Goal: Information Seeking & Learning: Learn about a topic

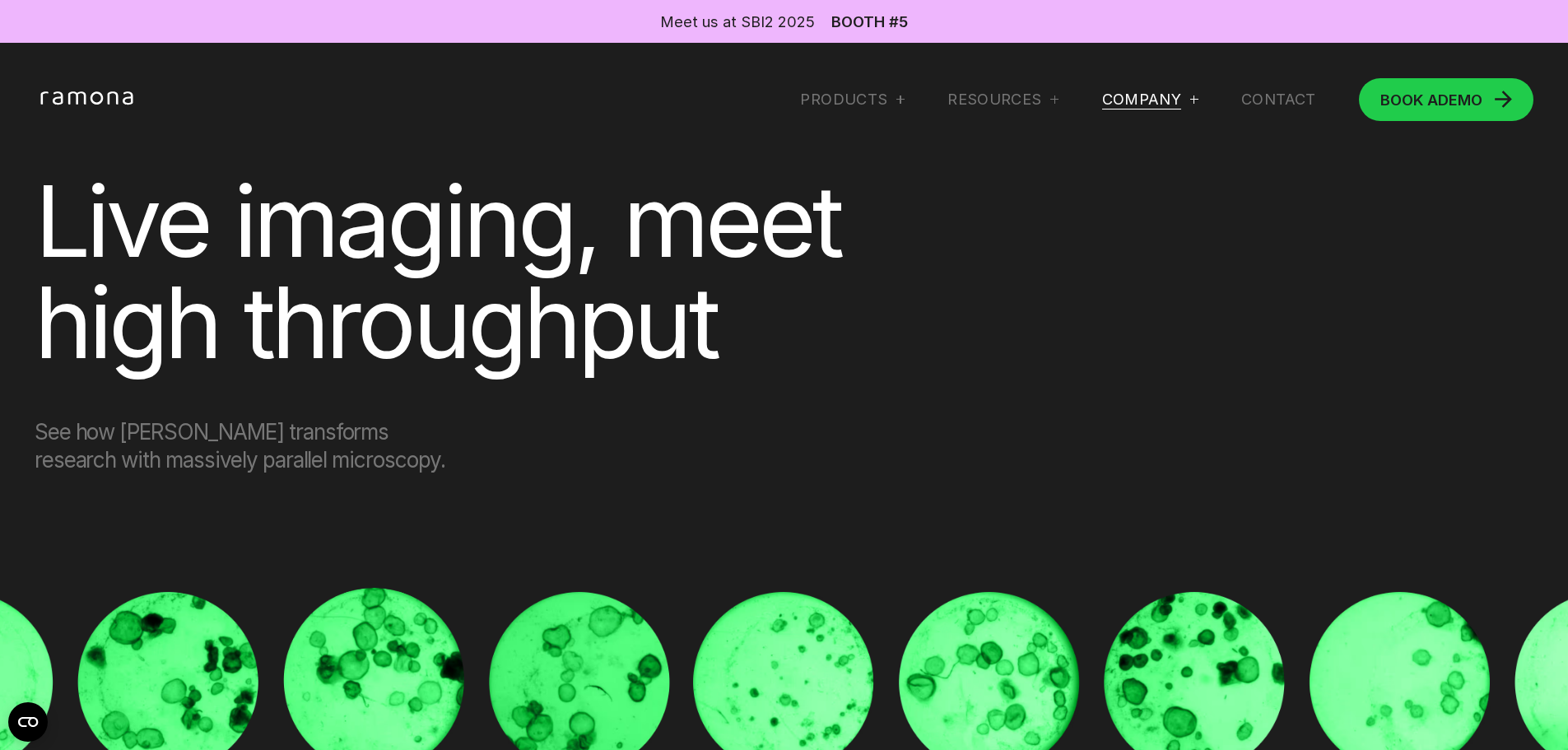
click at [1139, 92] on div "Company" at bounding box center [1142, 99] width 80 height 20
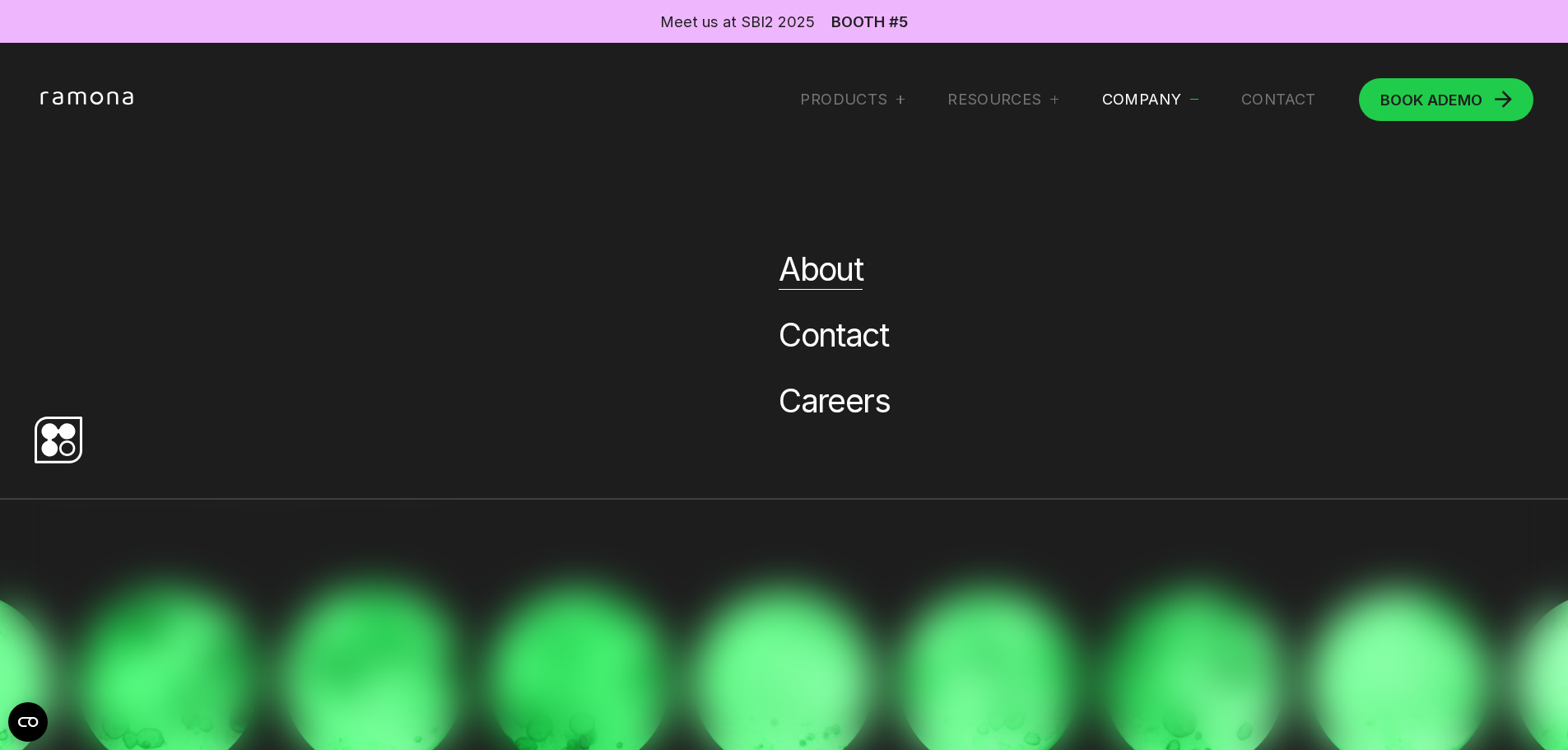
click at [790, 286] on link "About" at bounding box center [820, 268] width 84 height 39
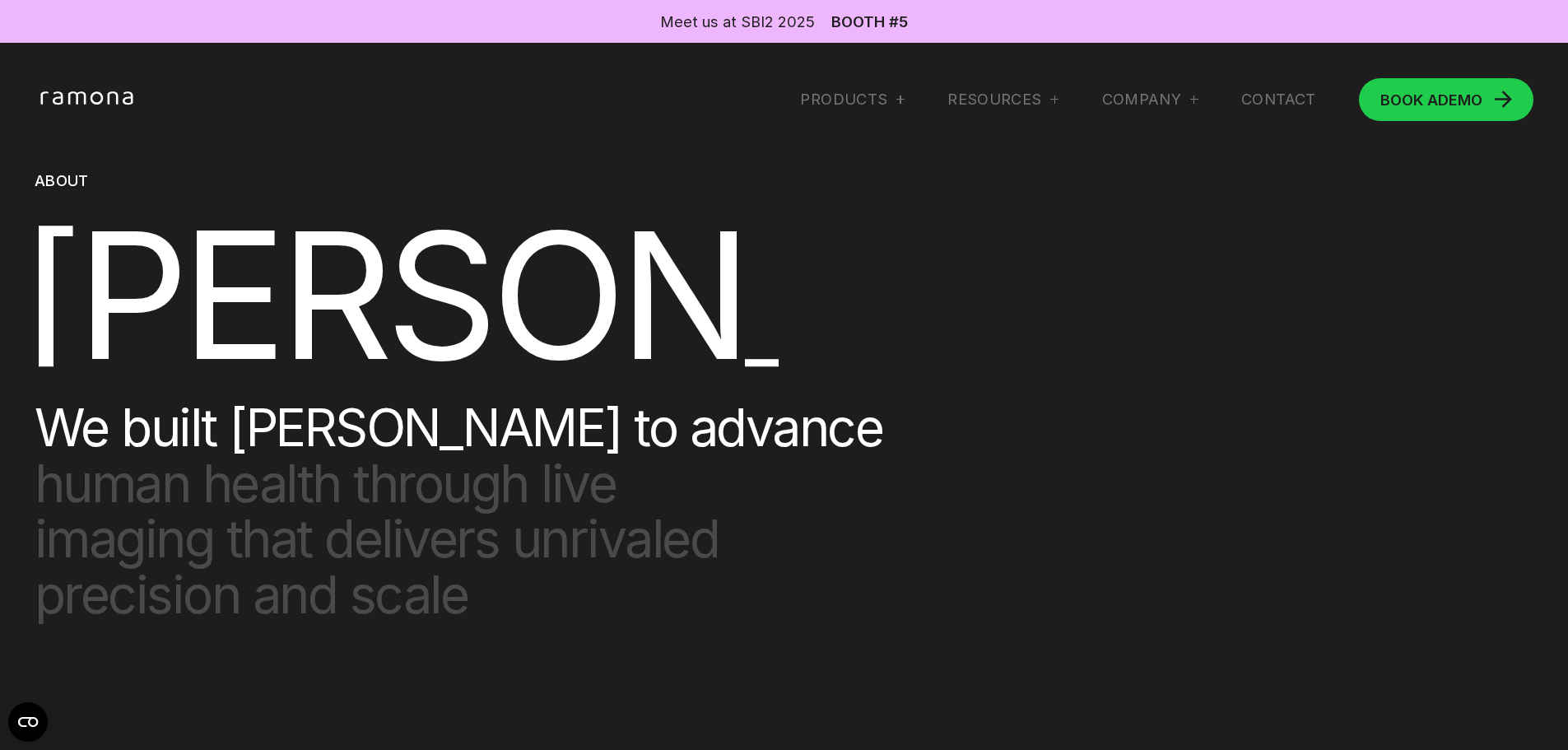
scroll to position [329, 0]
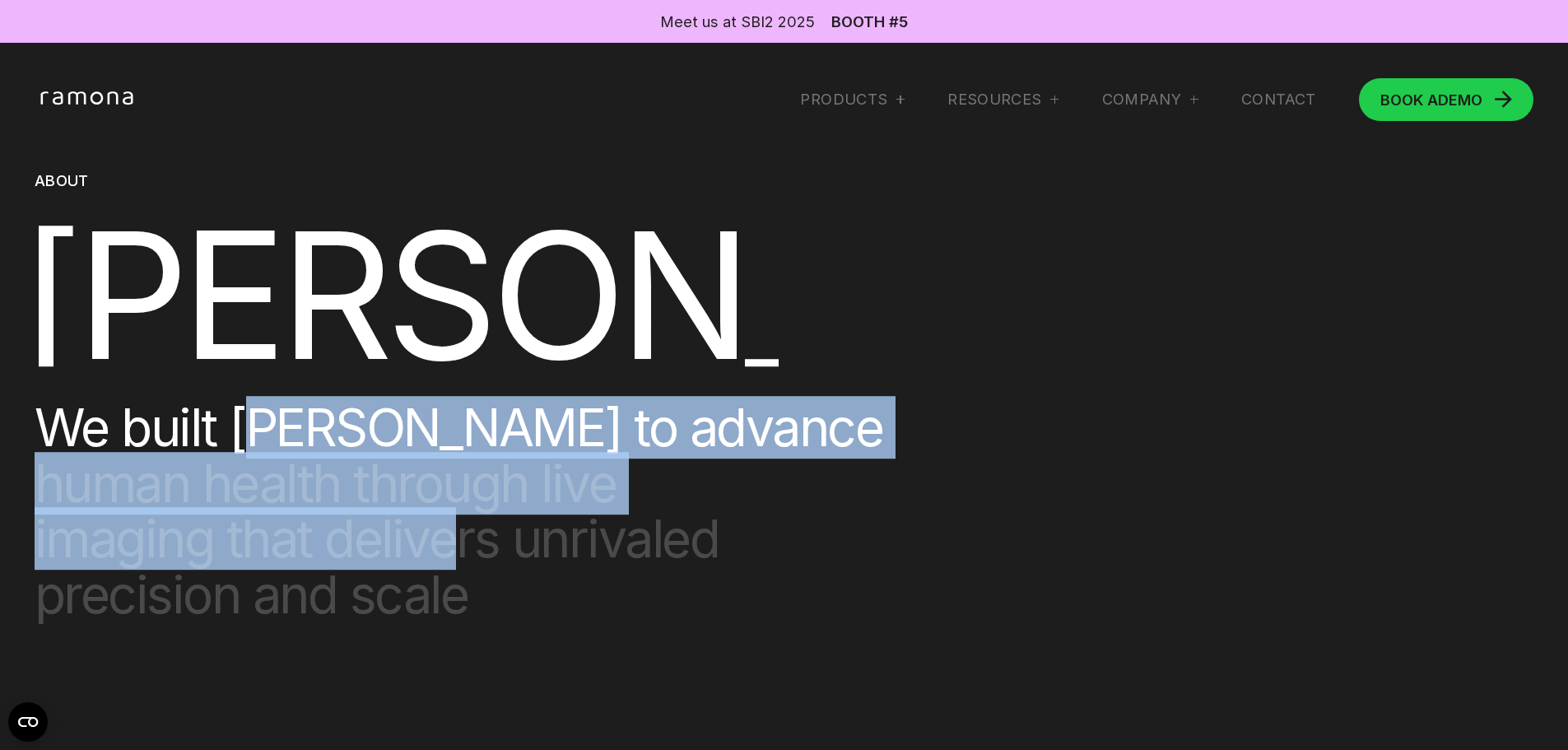
drag, startPoint x: 247, startPoint y: 438, endPoint x: 450, endPoint y: 562, distance: 237.9
click at [450, 562] on h2 "We built [PERSON_NAME] to advance human health through live imaging that delive…" at bounding box center [458, 511] width 848 height 222
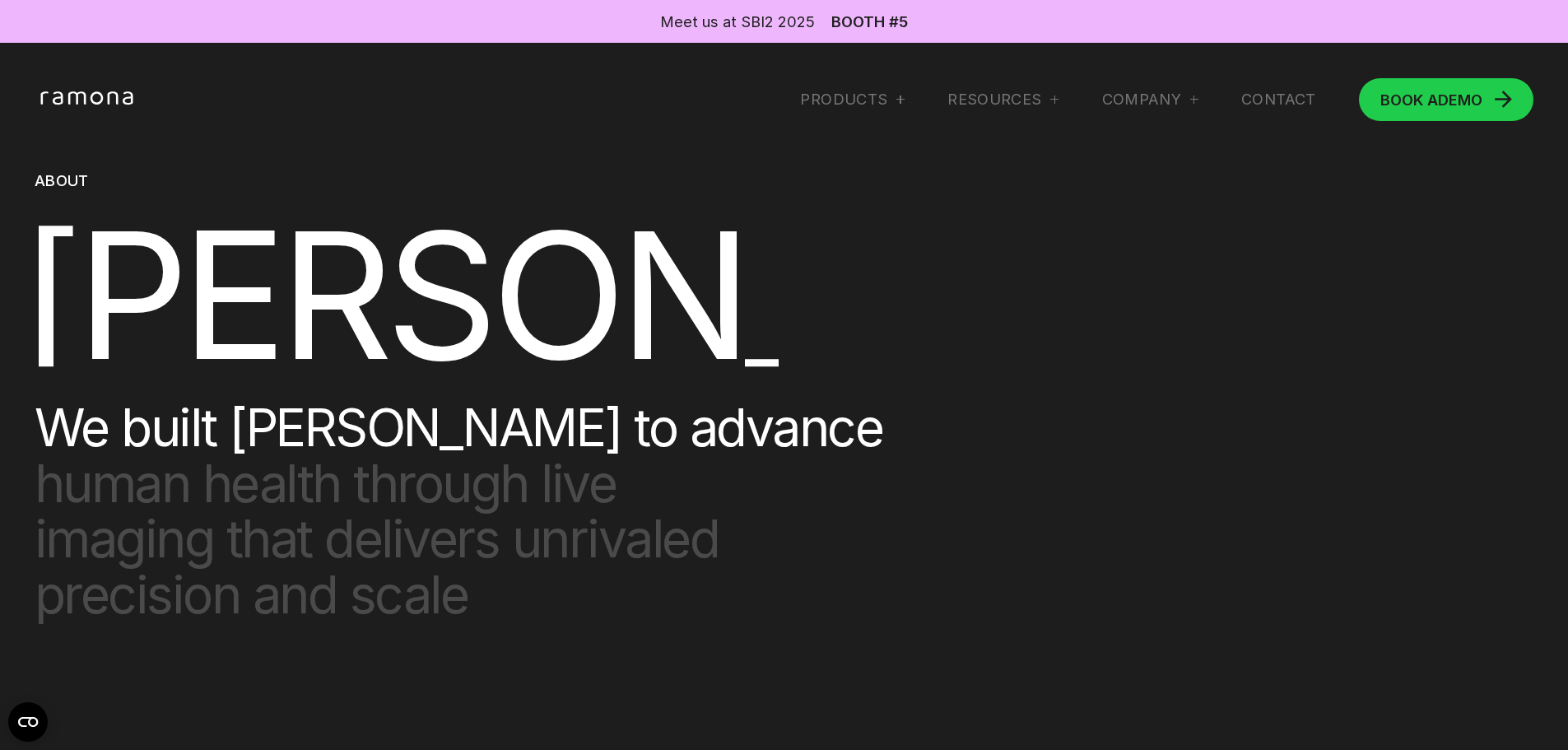
click at [548, 544] on span "imaging that delivers unrivaled" at bounding box center [458, 540] width 848 height 56
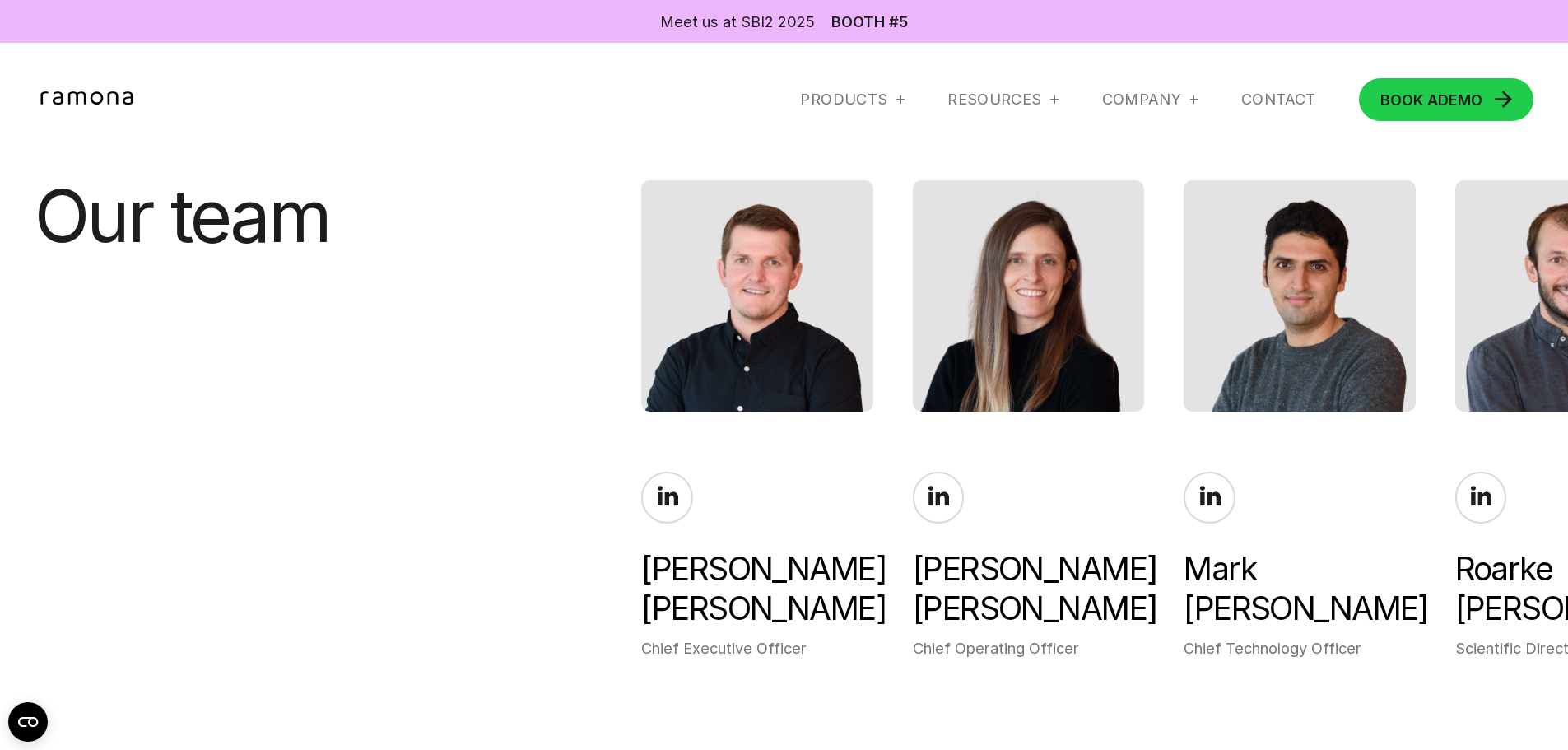
scroll to position [3703, 0]
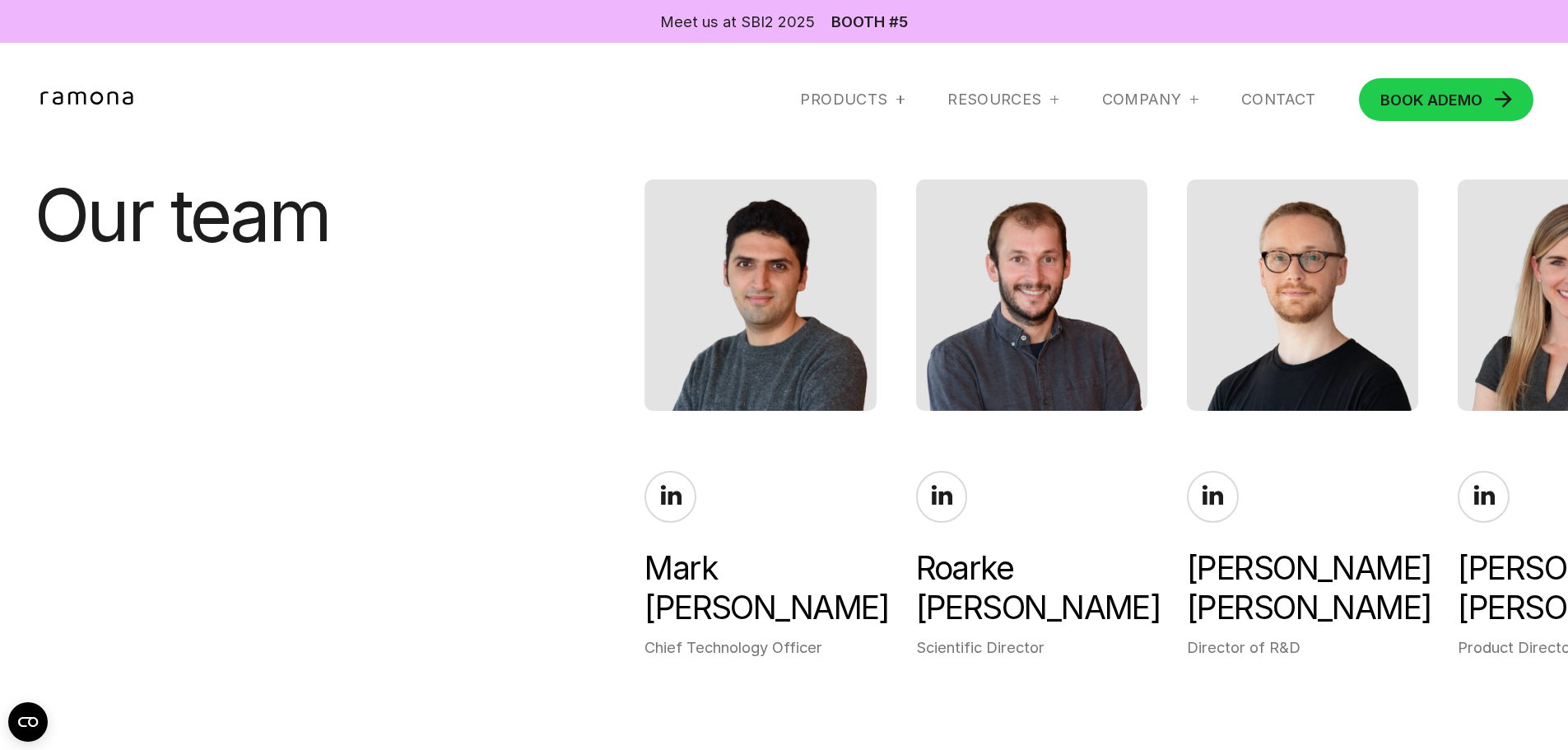
click at [834, 449] on div "[PERSON_NAME] Chief Technology Officer" at bounding box center [761, 419] width 232 height 479
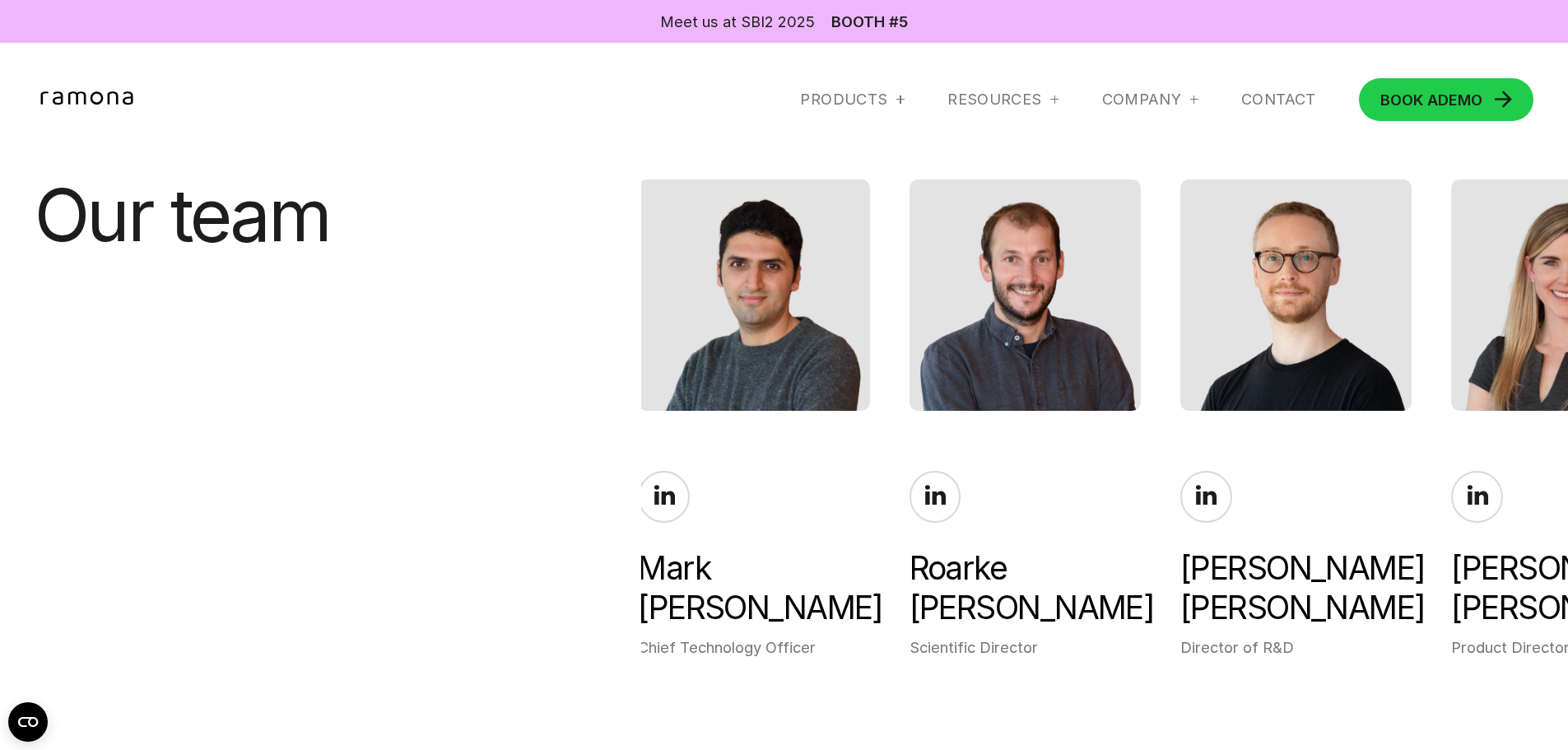
drag, startPoint x: 1177, startPoint y: 468, endPoint x: 1260, endPoint y: 452, distance: 84.5
click at [1085, 463] on div "[PERSON_NAME] Chief Executive Officer [PERSON_NAME] Chief Operating Officer [PE…" at bounding box center [1105, 419] width 927 height 479
click at [1390, 459] on div "[PERSON_NAME] Director of R&D" at bounding box center [1296, 419] width 232 height 479
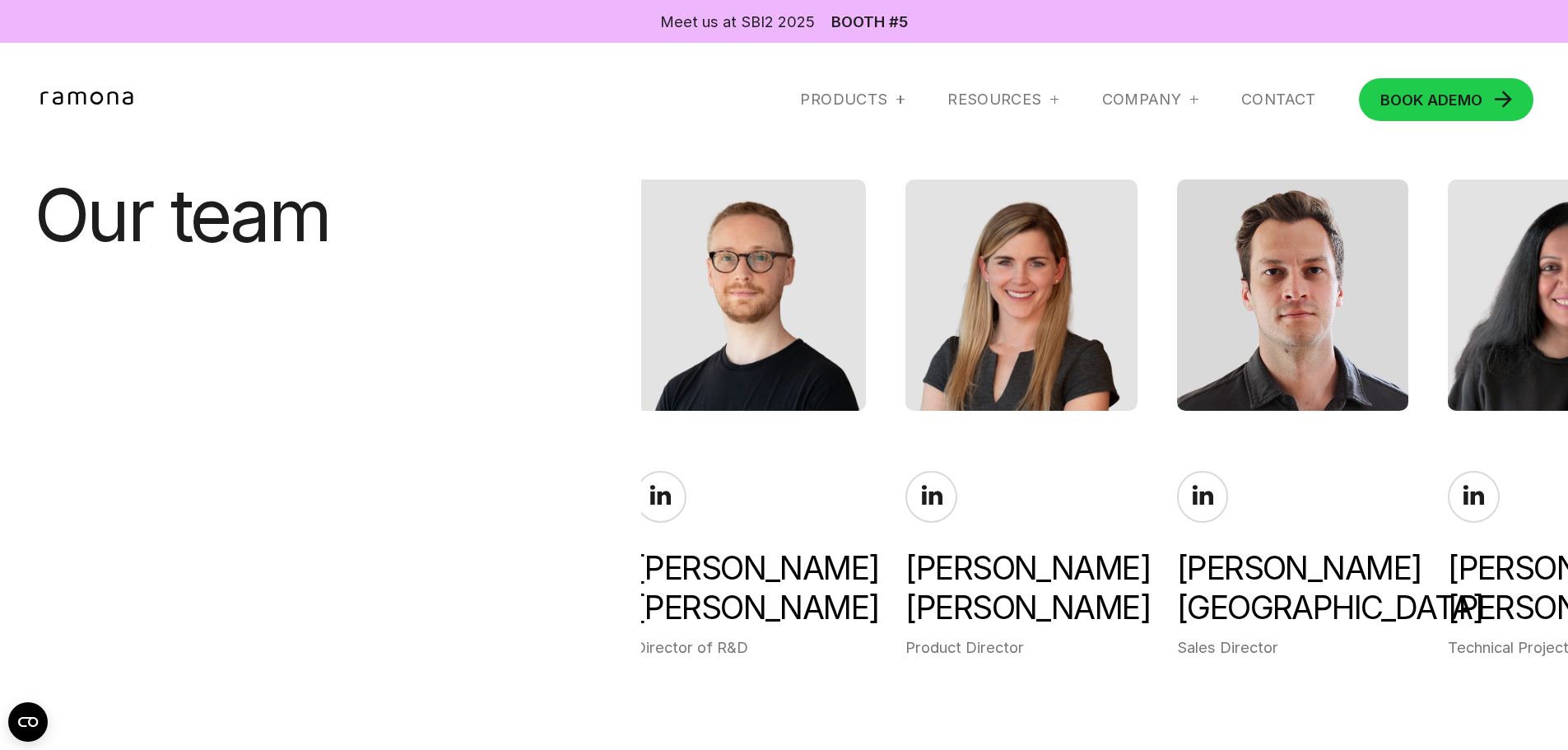
click at [1364, 490] on div "[PERSON_NAME] Sales Director" at bounding box center [1292, 564] width 232 height 187
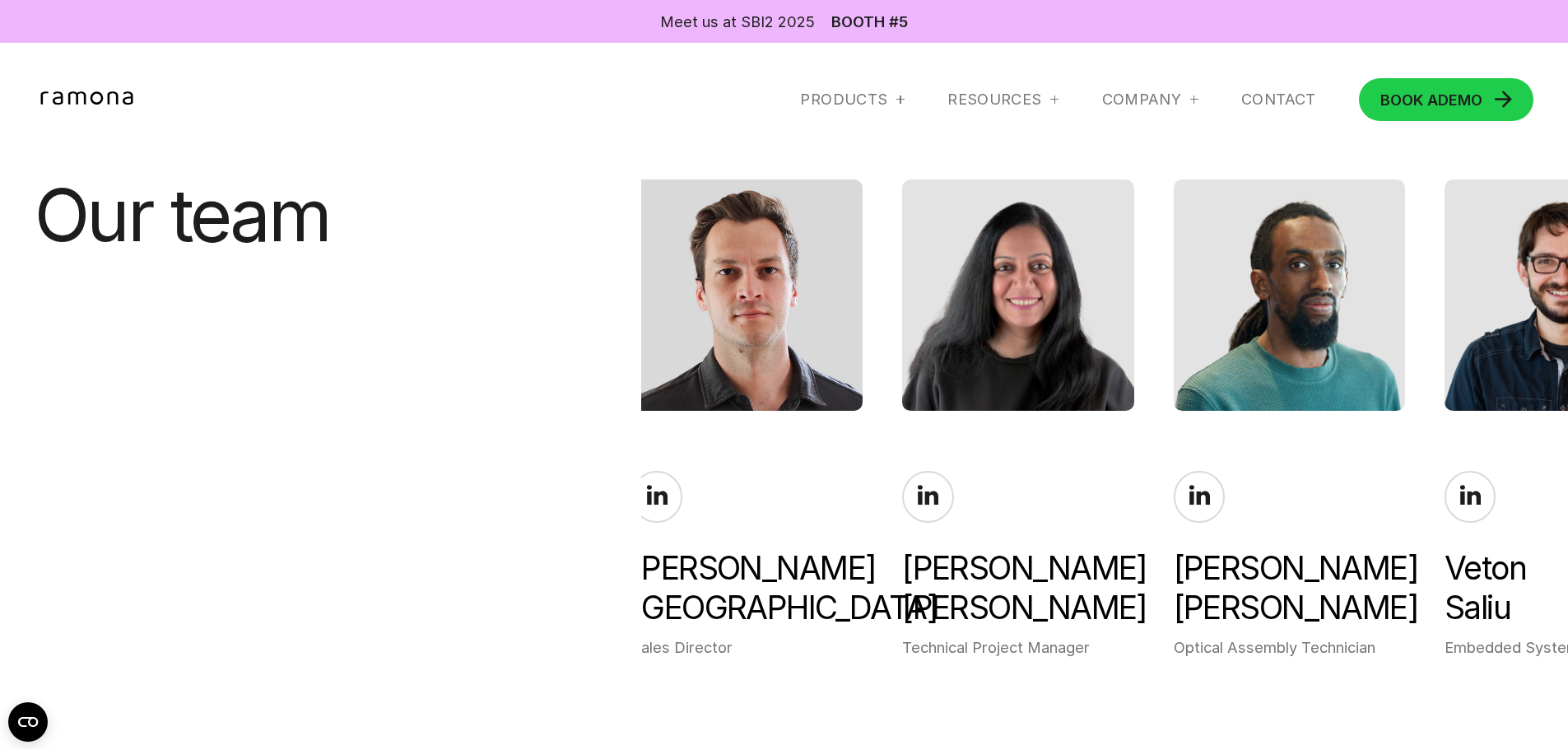
click at [1396, 484] on div "[PERSON_NAME] Optical Assembly Technician" at bounding box center [1290, 564] width 232 height 187
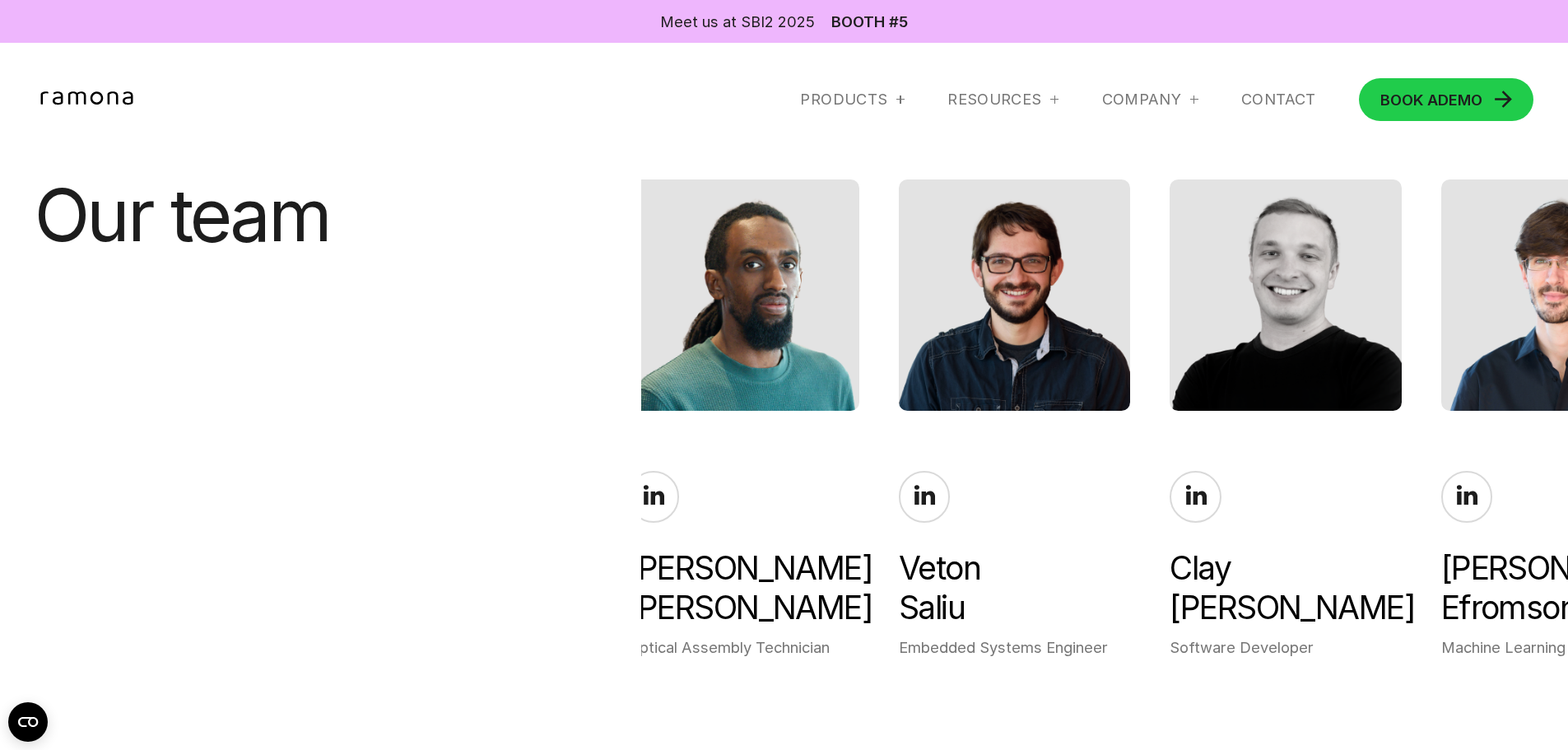
click at [1536, 471] on div "[PERSON_NAME] Machine Learning Lead" at bounding box center [1557, 564] width 232 height 187
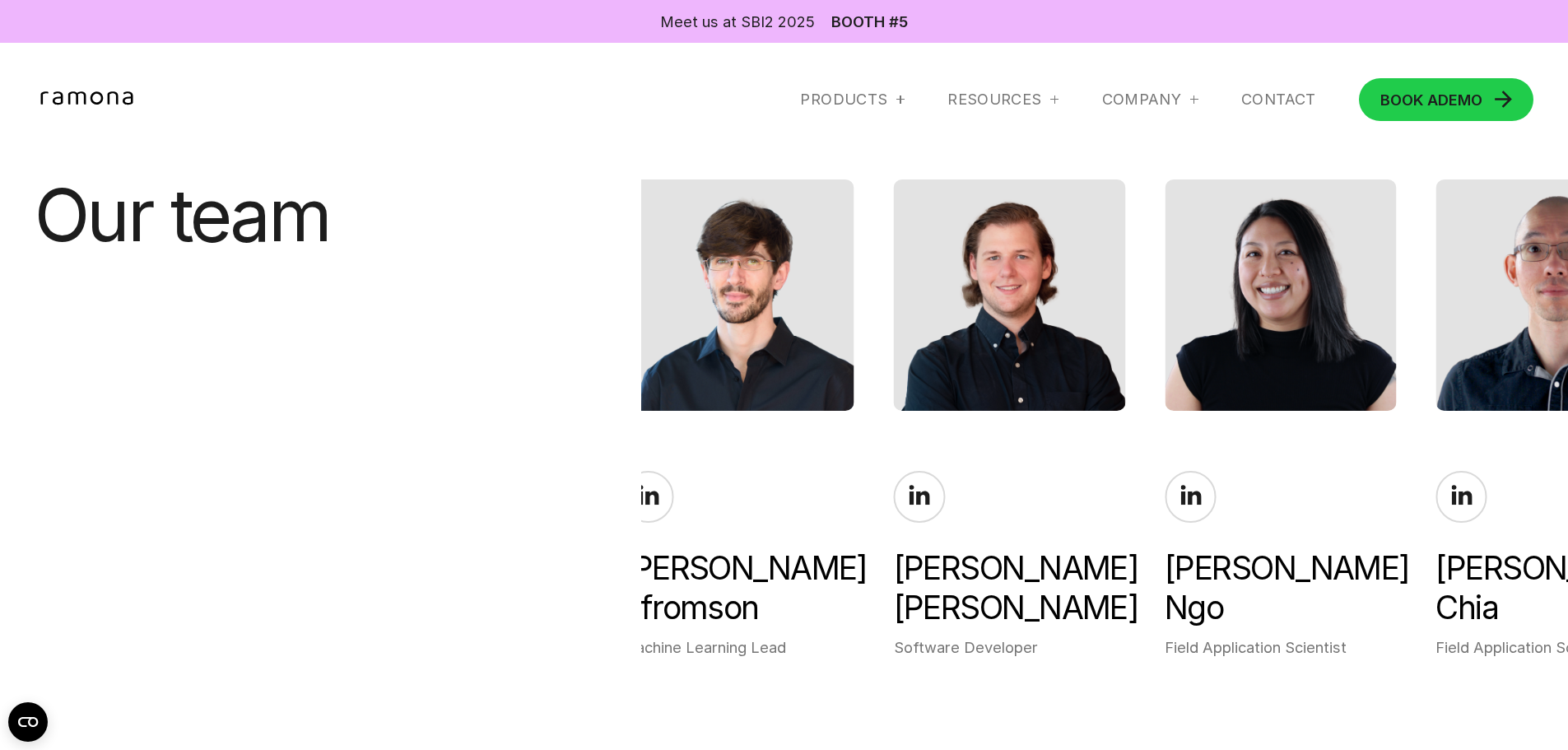
click at [1543, 471] on div "[PERSON_NAME] Field Application Scientist" at bounding box center [1551, 564] width 232 height 187
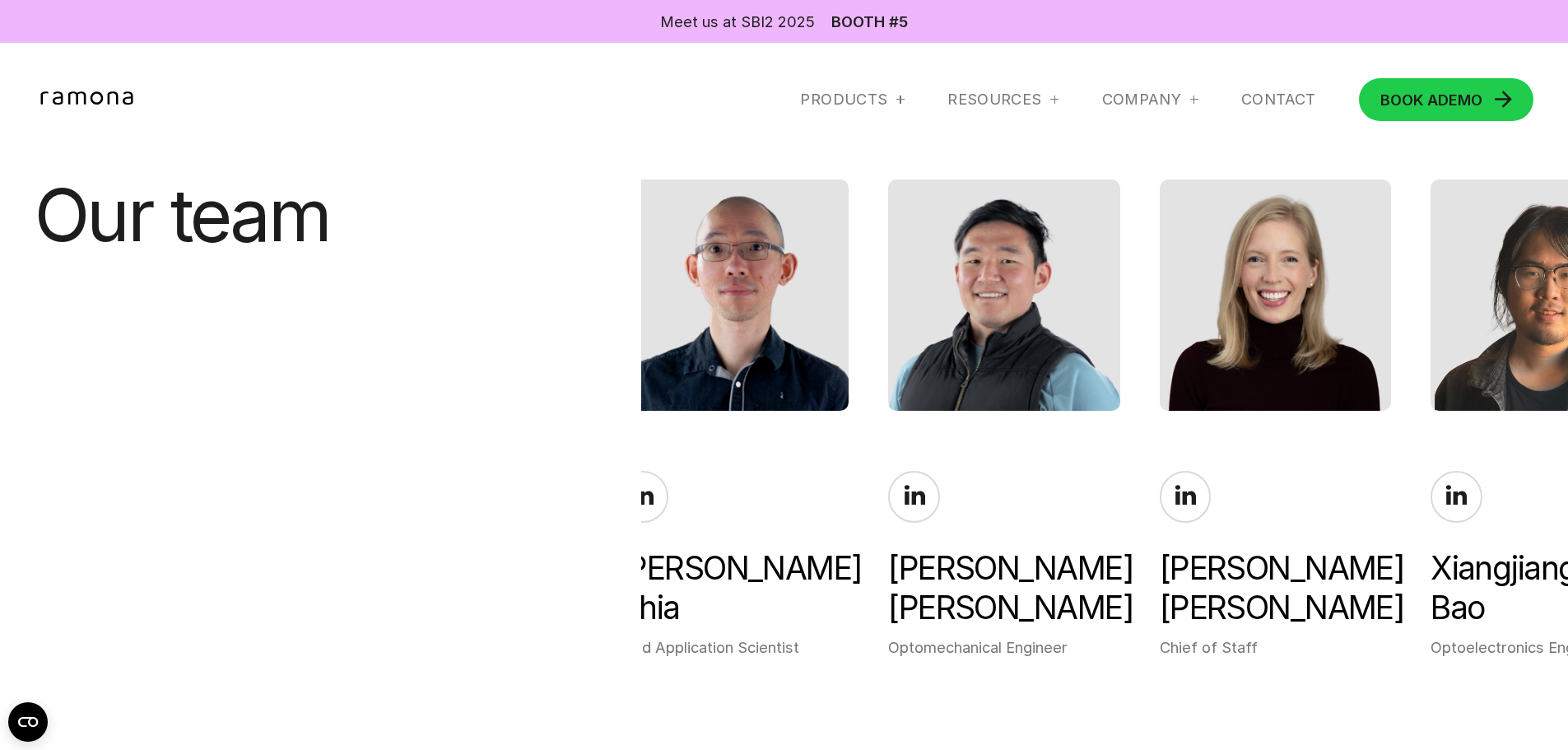
click at [1547, 471] on div "Xiangjiang Bao Optoelectronics Engineer" at bounding box center [1546, 564] width 232 height 187
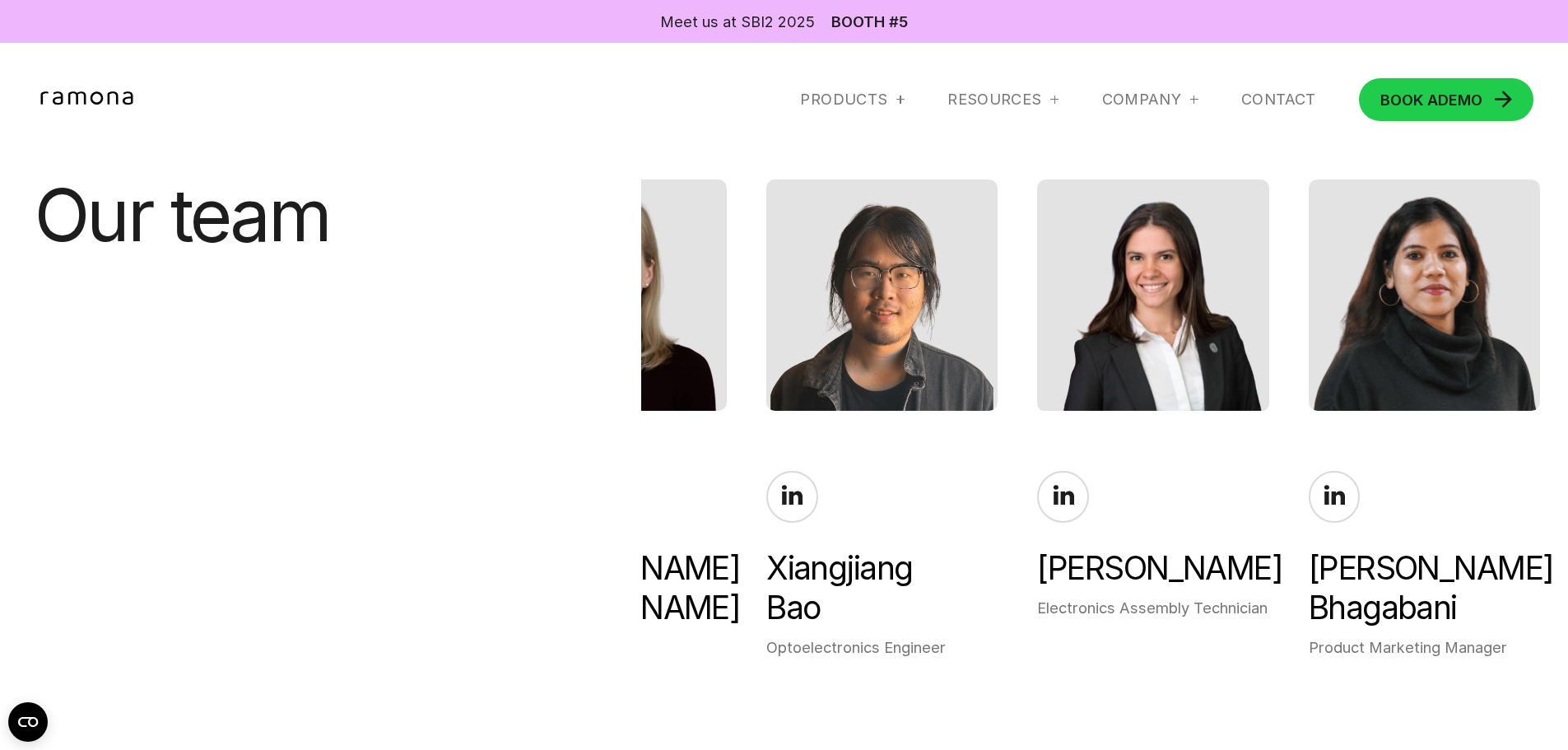
click at [1537, 479] on div "[PERSON_NAME] Product Marketing Manager" at bounding box center [1425, 564] width 232 height 187
click at [1525, 480] on div "[PERSON_NAME] Product Marketing Manager" at bounding box center [1425, 564] width 232 height 187
click at [1420, 482] on div "[PERSON_NAME] Product Marketing Manager" at bounding box center [1425, 564] width 232 height 187
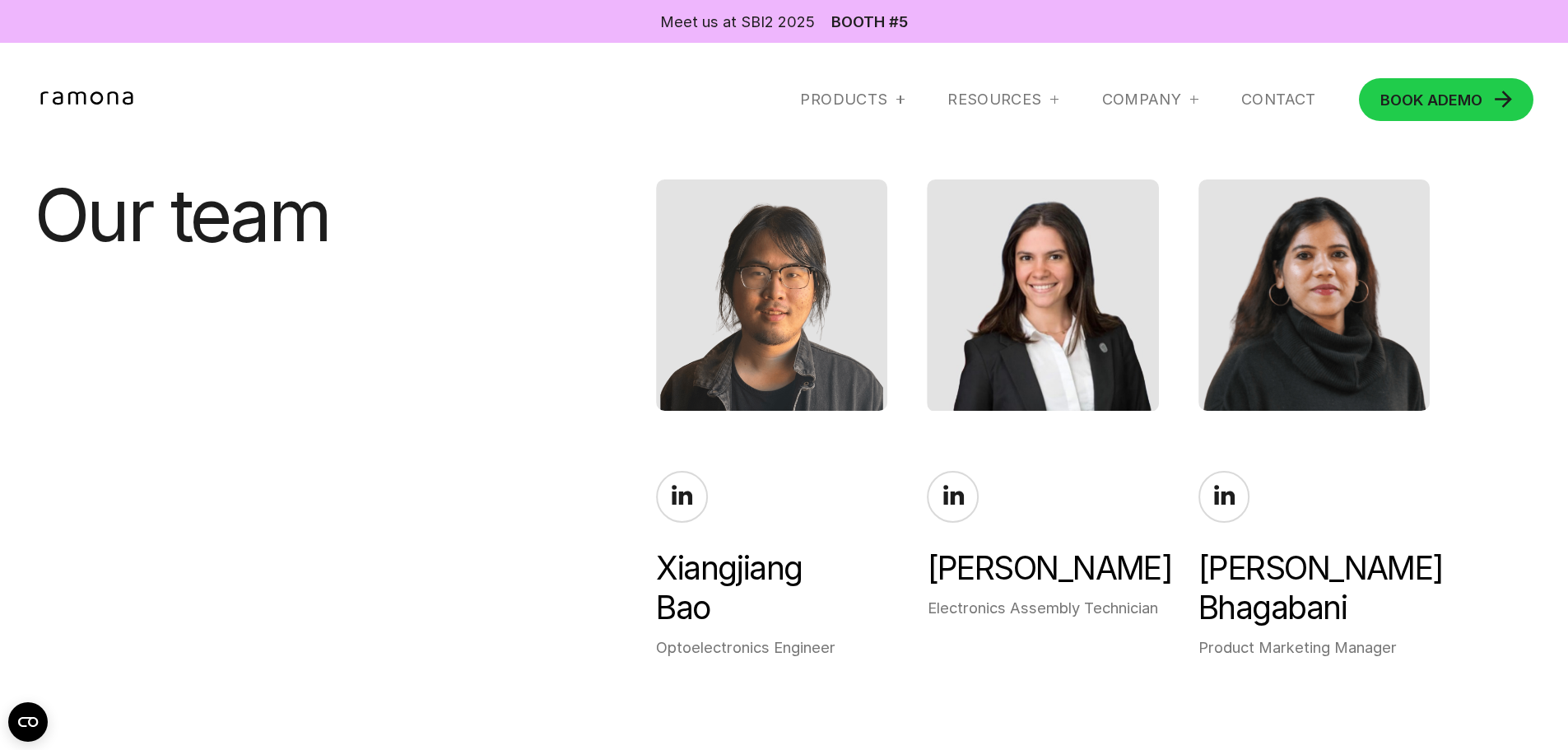
click at [1180, 466] on div "[PERSON_NAME] Chief Executive Officer [PERSON_NAME] Chief Operating Officer [PE…" at bounding box center [1105, 419] width 927 height 479
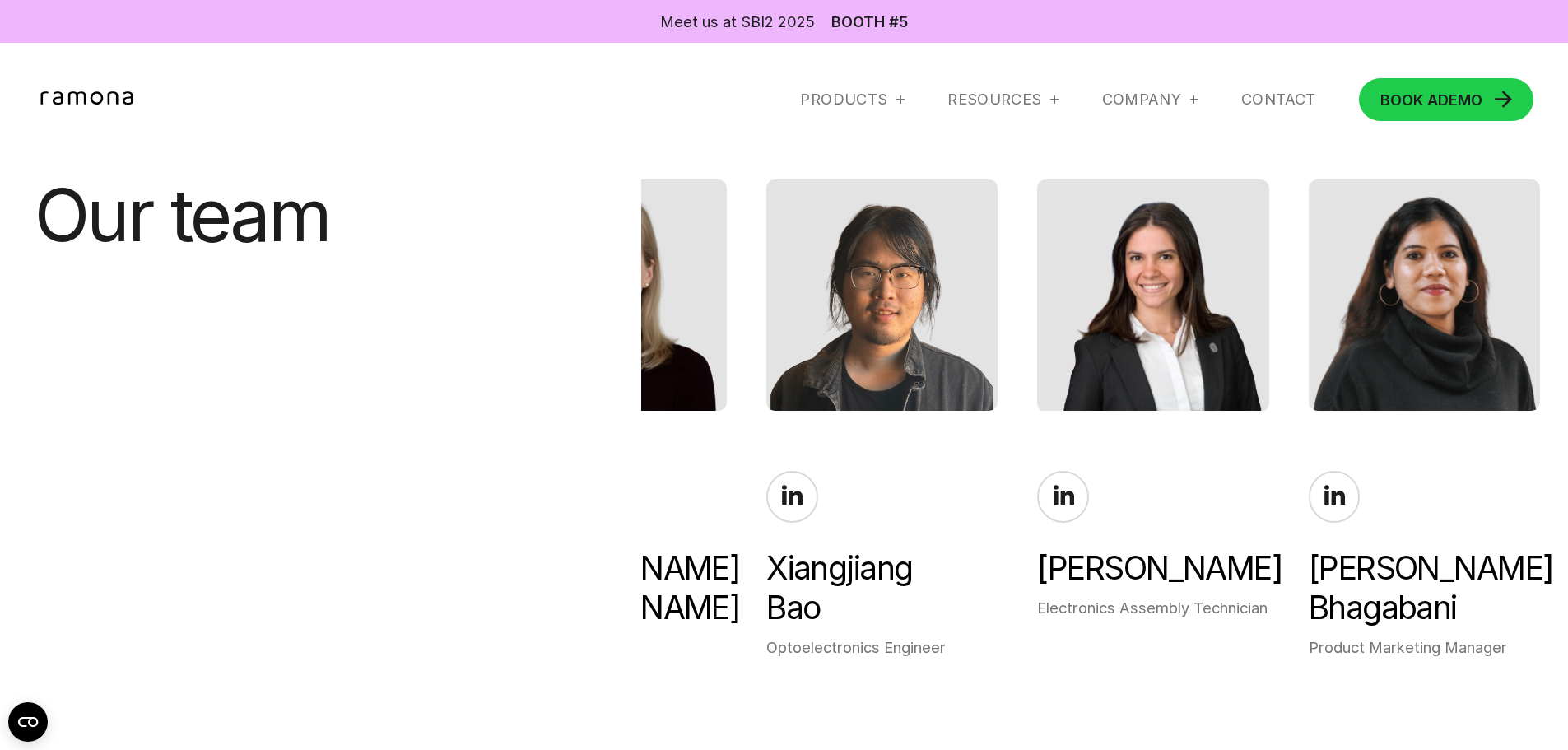
click at [998, 454] on div "Xiangjiang Bao Optoelectronics Engineer" at bounding box center [882, 419] width 232 height 479
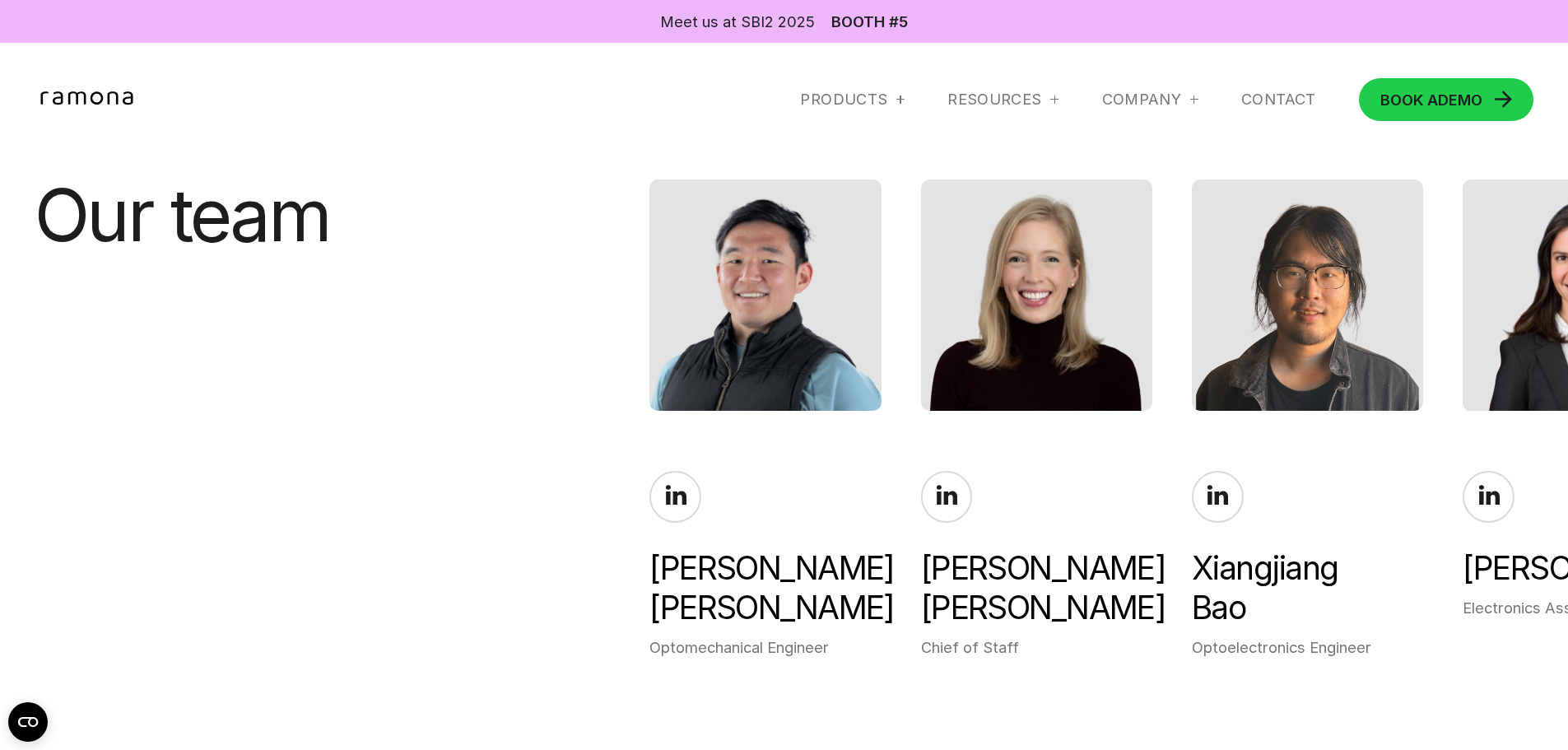
click at [881, 439] on div "[PERSON_NAME] Optomechanical Engineer" at bounding box center [765, 419] width 232 height 479
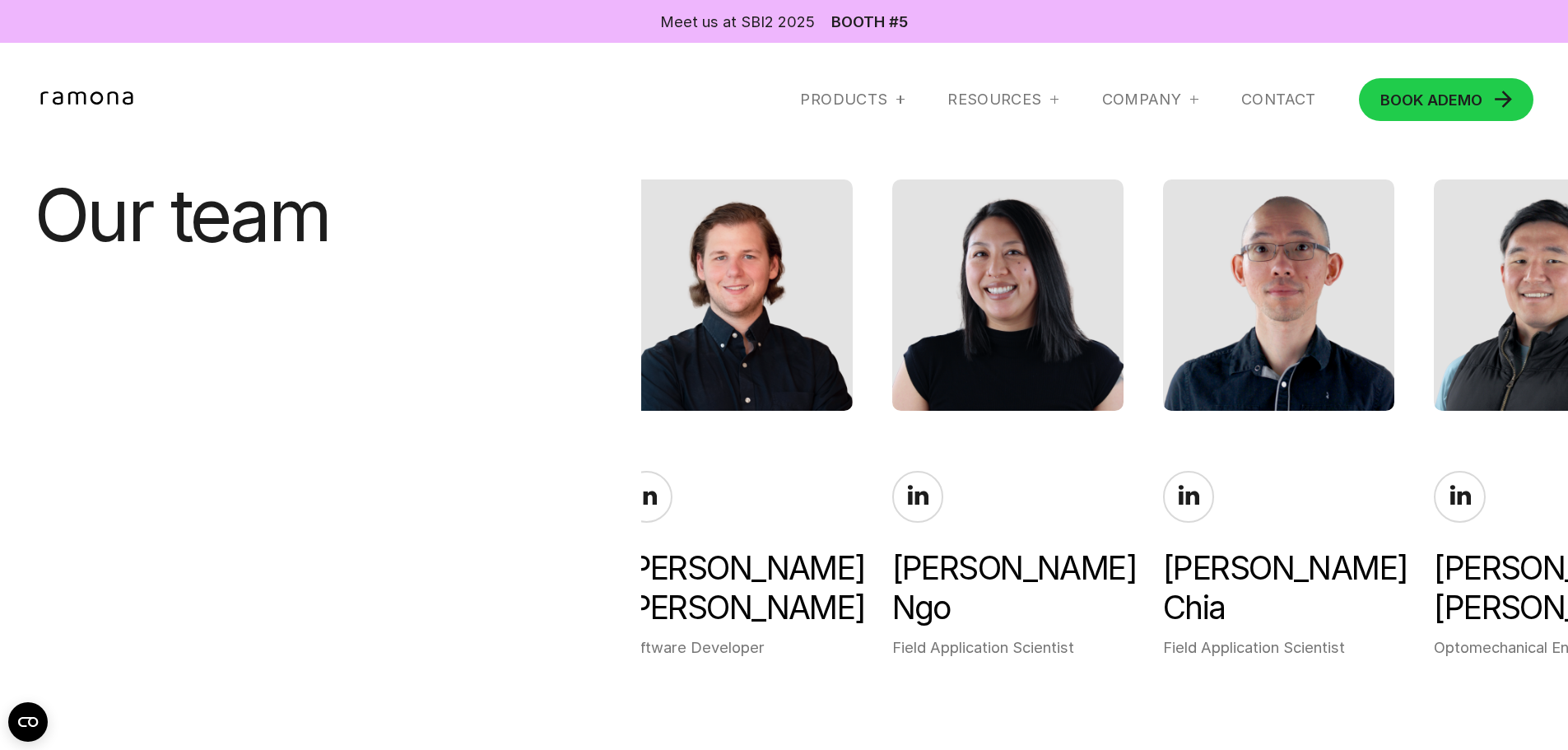
click at [852, 454] on div "[PERSON_NAME] Software Developer" at bounding box center [736, 419] width 232 height 479
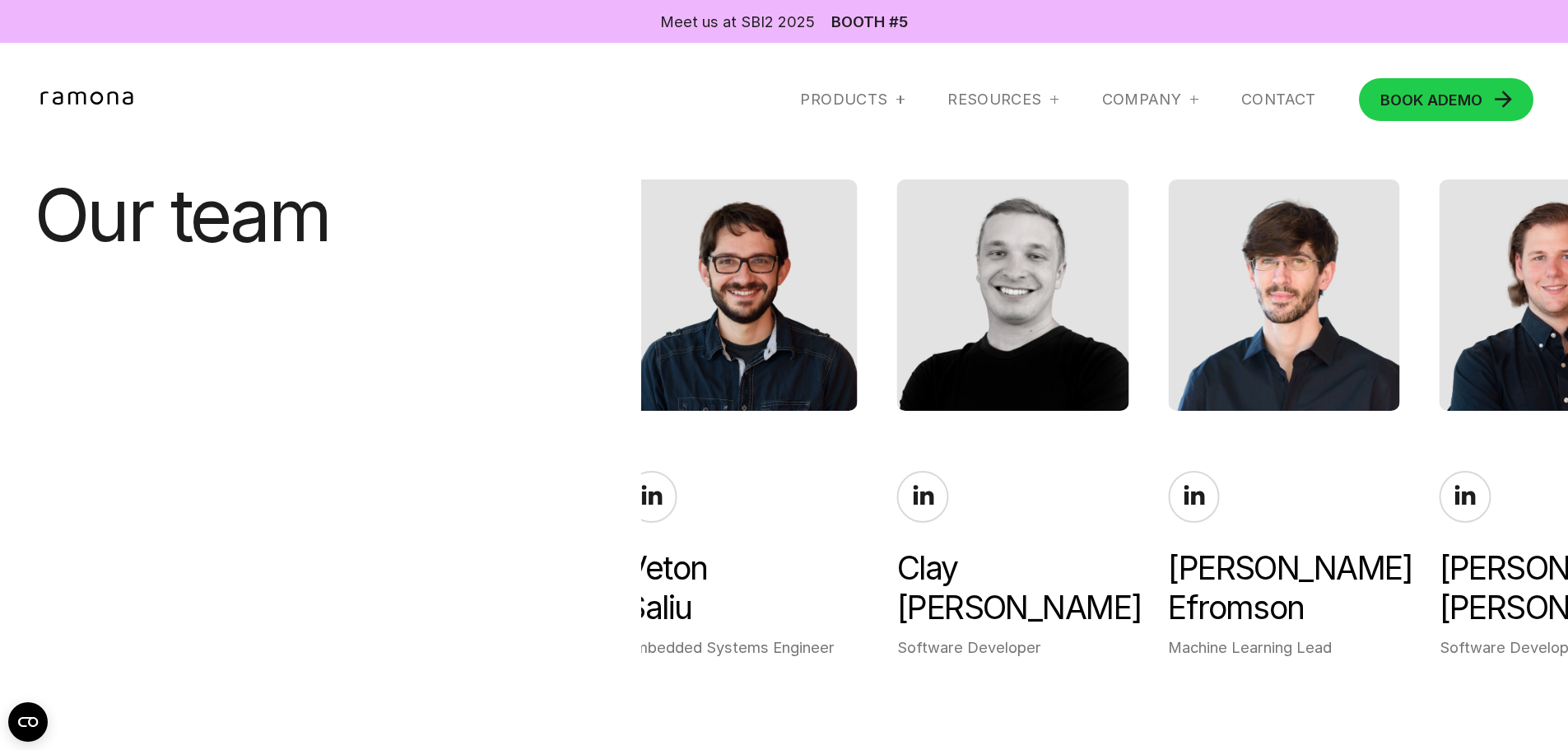
click at [857, 429] on div "[PERSON_NAME] Embedded Systems Engineer" at bounding box center [741, 419] width 232 height 479
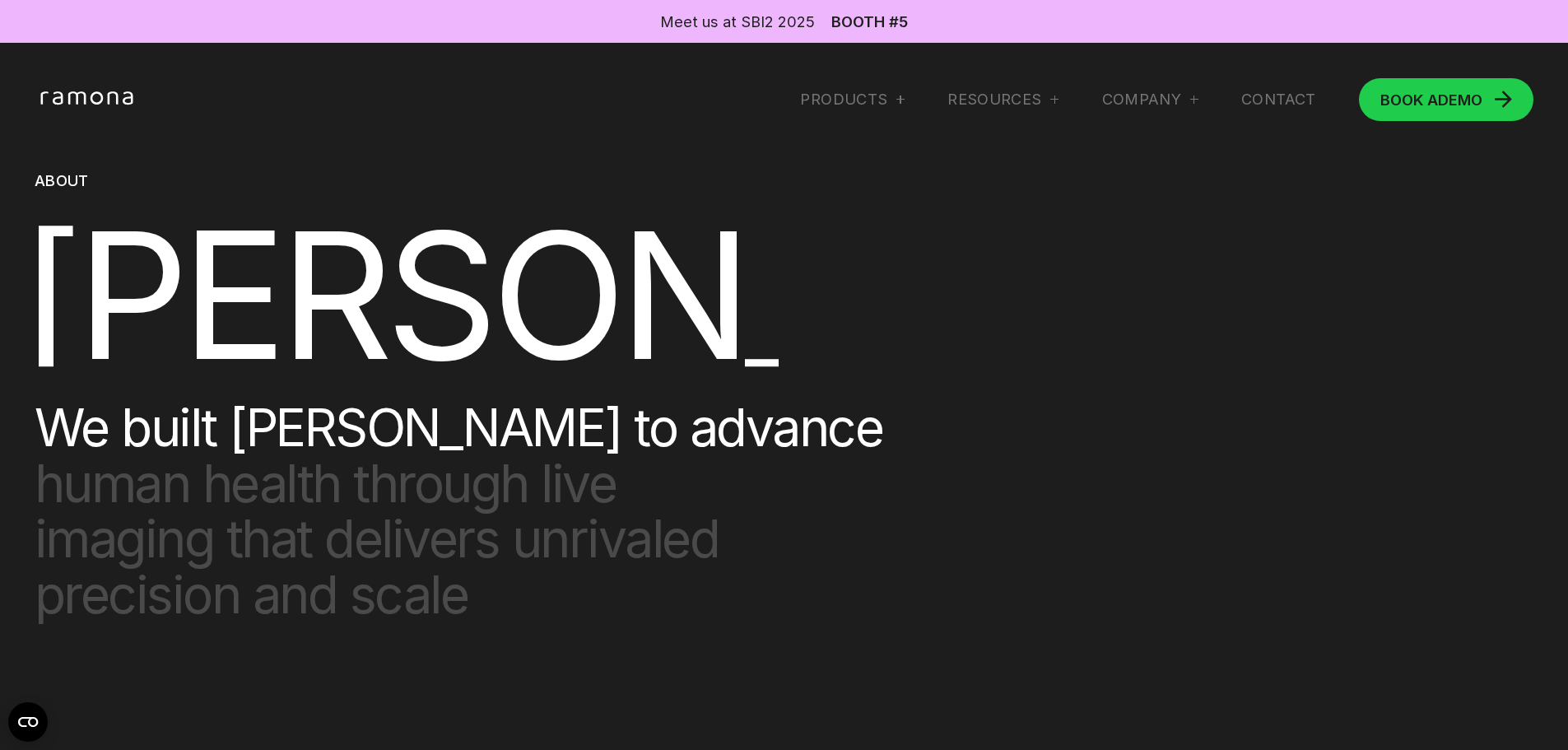
scroll to position [0, 0]
